Goal: Check status: Check status

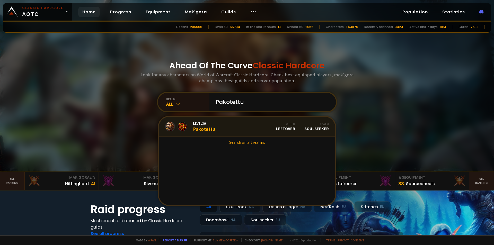
type input "Pakotettu"
click at [256, 126] on link "Level 39 Pakotettu Guild LEFTOVER Realm Soulseeker" at bounding box center [247, 127] width 176 height 20
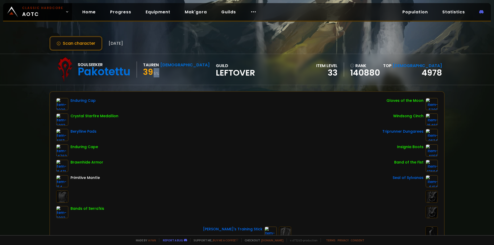
click at [163, 75] on div "39 5 %" at bounding box center [176, 72] width 67 height 9
click at [159, 74] on div "39 5 %" at bounding box center [176, 72] width 67 height 9
click at [79, 46] on button "Scan character" at bounding box center [75, 43] width 53 height 15
click at [87, 42] on button "Scan character" at bounding box center [75, 43] width 53 height 15
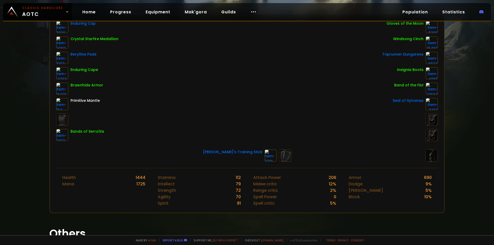
scroll to position [51, 0]
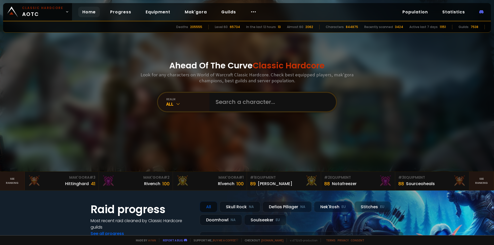
click at [248, 98] on input "text" at bounding box center [271, 102] width 117 height 19
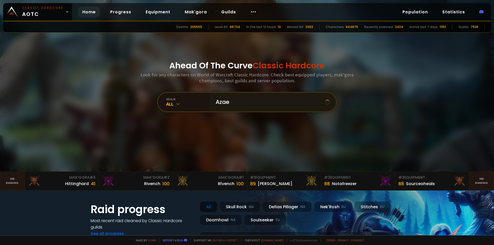
type input "Azaek"
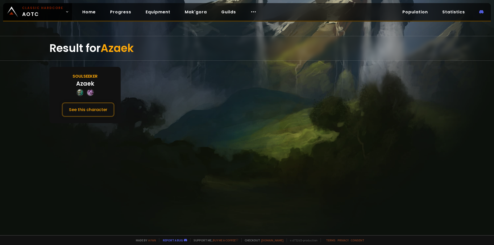
click at [110, 98] on div "Soulseeker Azaek See this character" at bounding box center [84, 95] width 71 height 56
click at [106, 108] on button "See this character" at bounding box center [88, 109] width 53 height 15
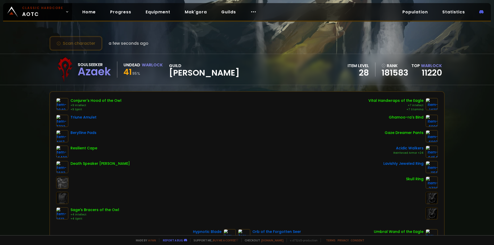
click at [77, 43] on button "Scan character" at bounding box center [75, 43] width 53 height 15
